Goal: Transaction & Acquisition: Purchase product/service

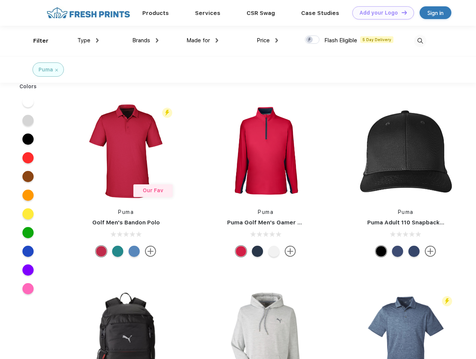
click at [381, 13] on link "Add your Logo Design Tool" at bounding box center [384, 12] width 62 height 13
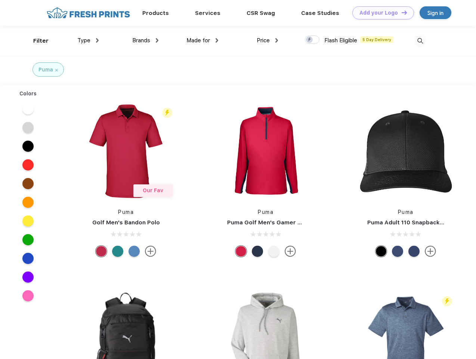
click at [0, 0] on div "Design Tool" at bounding box center [0, 0] width 0 height 0
click at [401, 12] on link "Add your Logo Design Tool" at bounding box center [384, 12] width 62 height 13
click at [36, 41] on div "Filter" at bounding box center [40, 41] width 15 height 9
click at [88, 40] on span "Type" at bounding box center [83, 40] width 13 height 7
click at [145, 40] on span "Brands" at bounding box center [141, 40] width 18 height 7
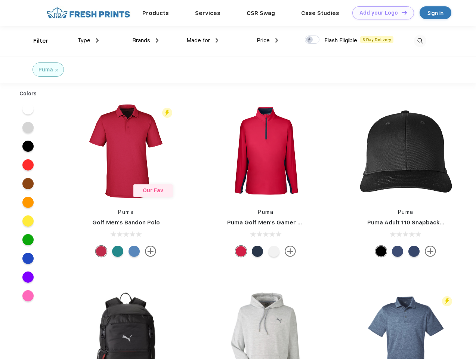
click at [203, 40] on span "Made for" at bounding box center [199, 40] width 24 height 7
click at [268, 40] on span "Price" at bounding box center [263, 40] width 13 height 7
click at [313, 40] on div at bounding box center [312, 40] width 15 height 8
click at [310, 40] on input "checkbox" at bounding box center [307, 37] width 5 height 5
click at [420, 41] on img at bounding box center [420, 41] width 12 height 12
